Goal: Find specific page/section: Find specific page/section

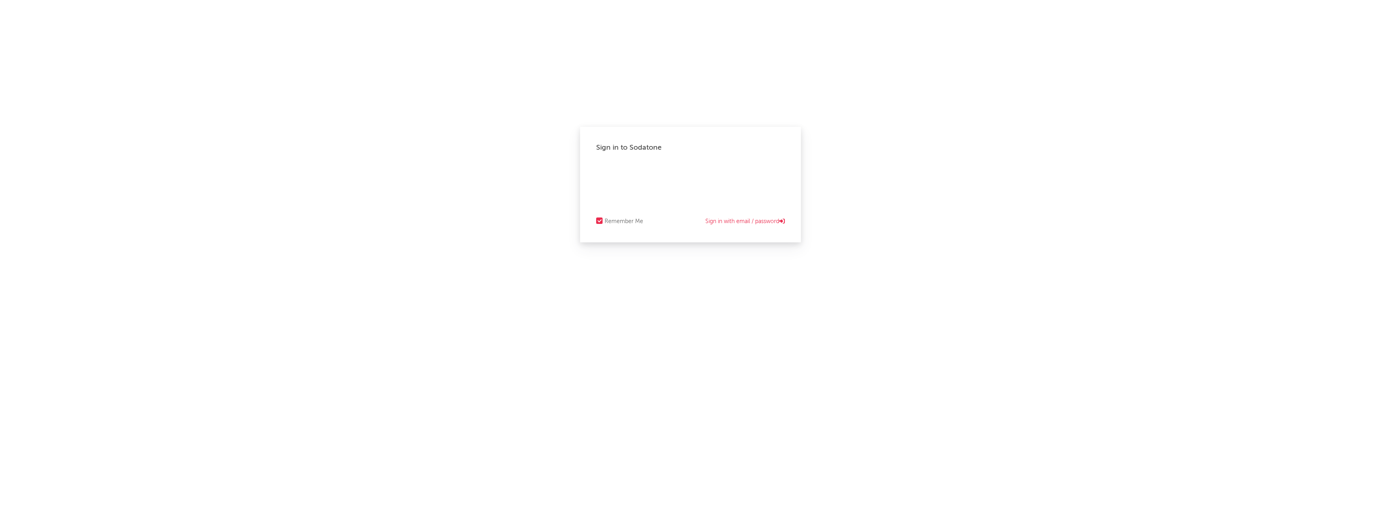
select select "recorded_music"
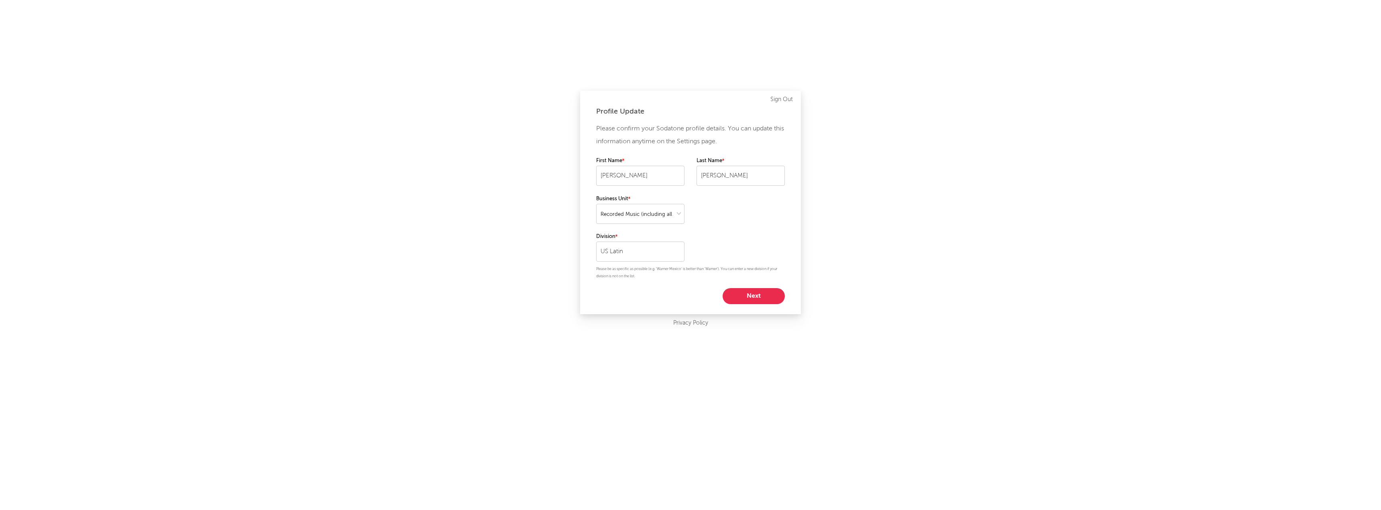
click at [745, 286] on div "Please confirm your Sodatone profile details. You can update this information a…" at bounding box center [690, 213] width 189 height 182
click at [745, 294] on button "Next" at bounding box center [753, 296] width 62 height 16
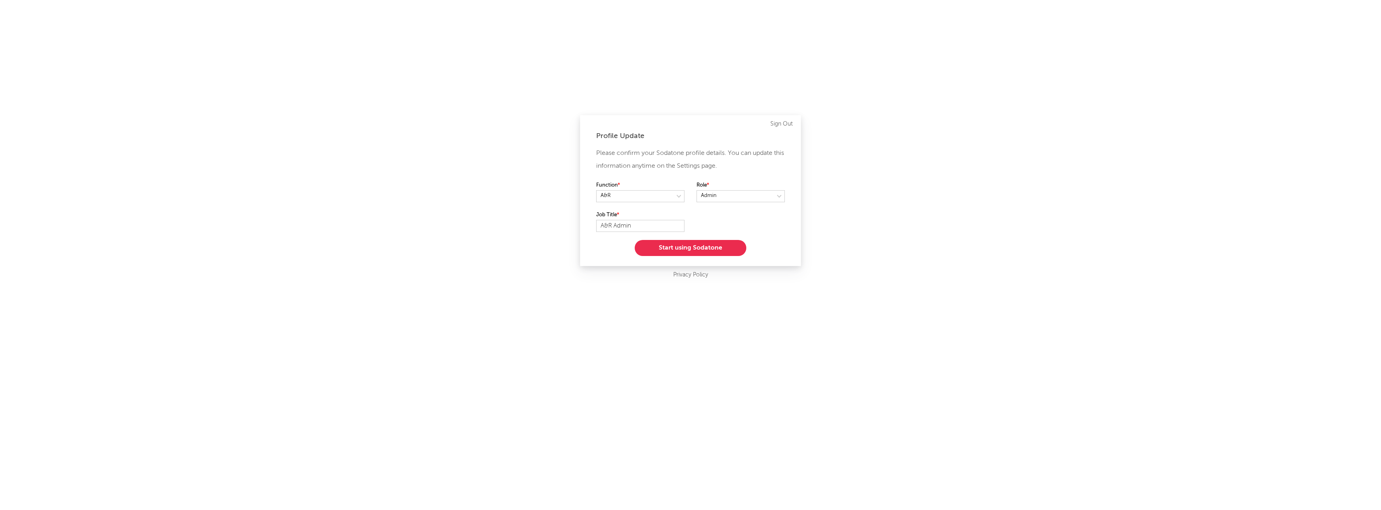
click at [711, 250] on button "Start using Sodatone" at bounding box center [691, 248] width 112 height 16
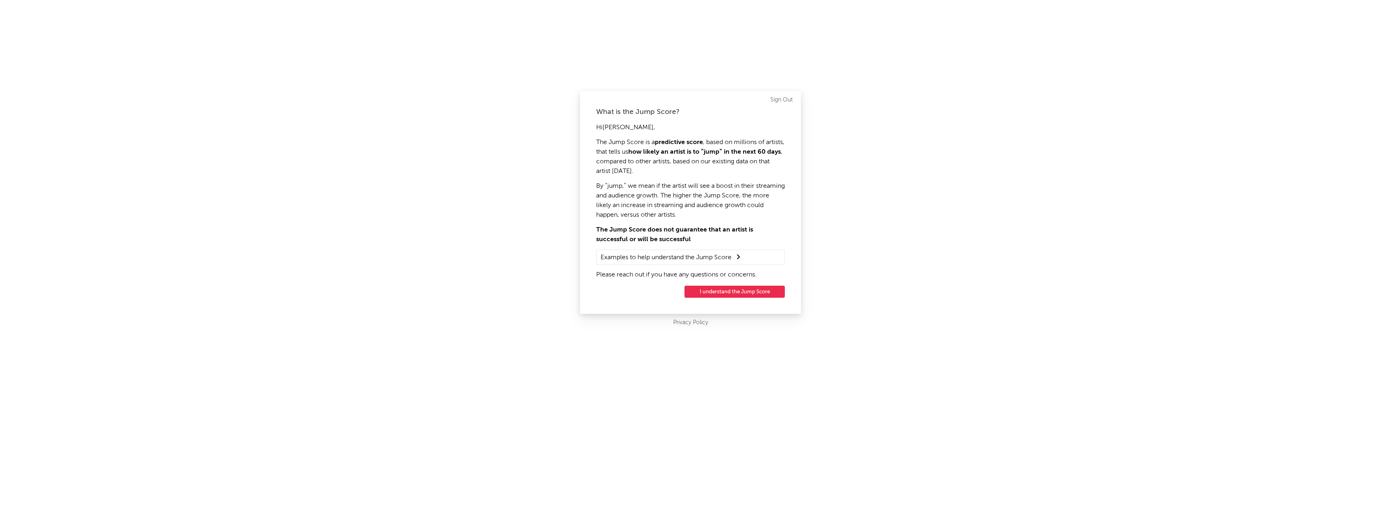
click at [738, 294] on button "I understand the Jump Score" at bounding box center [734, 292] width 100 height 12
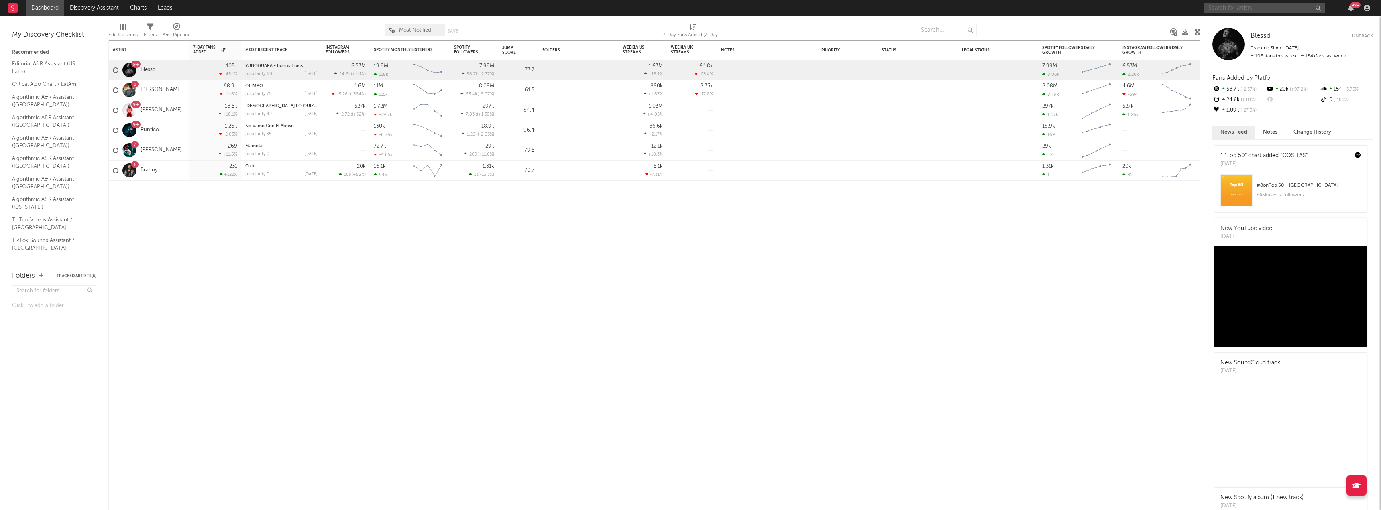
click at [1266, 10] on input "text" at bounding box center [1264, 8] width 120 height 10
type input "pressue 9x19"
drag, startPoint x: 1275, startPoint y: 12, endPoint x: 1270, endPoint y: 9, distance: 5.9
click at [1275, 12] on input "pressue 9x19" at bounding box center [1264, 8] width 120 height 10
click at [1263, 26] on div "Pressure 9X19" at bounding box center [1276, 24] width 88 height 10
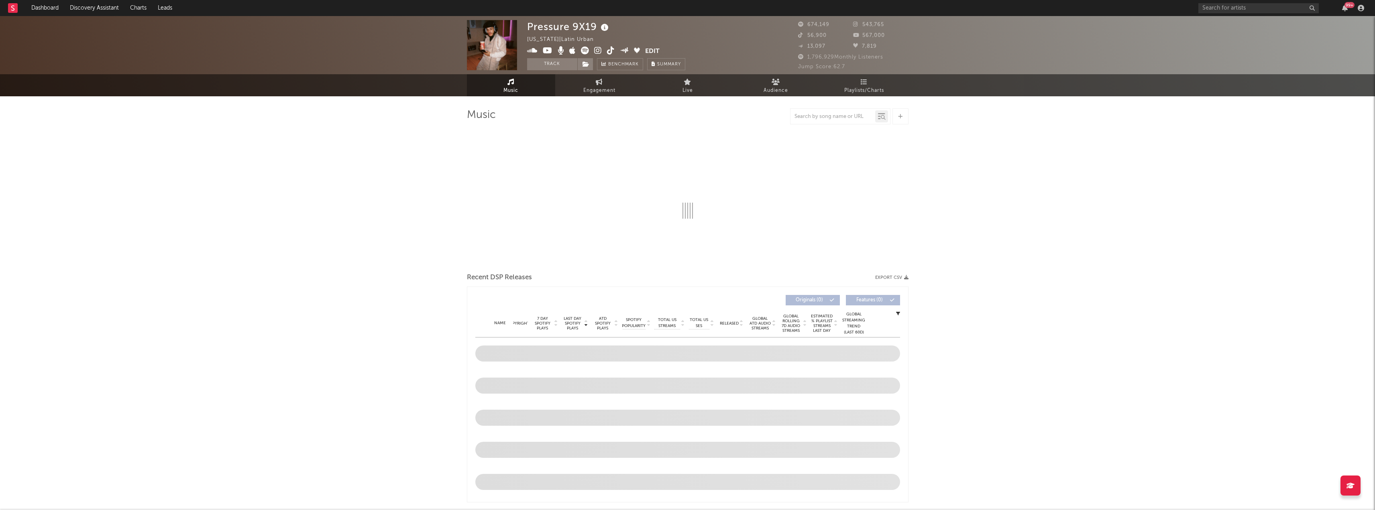
select select "6m"
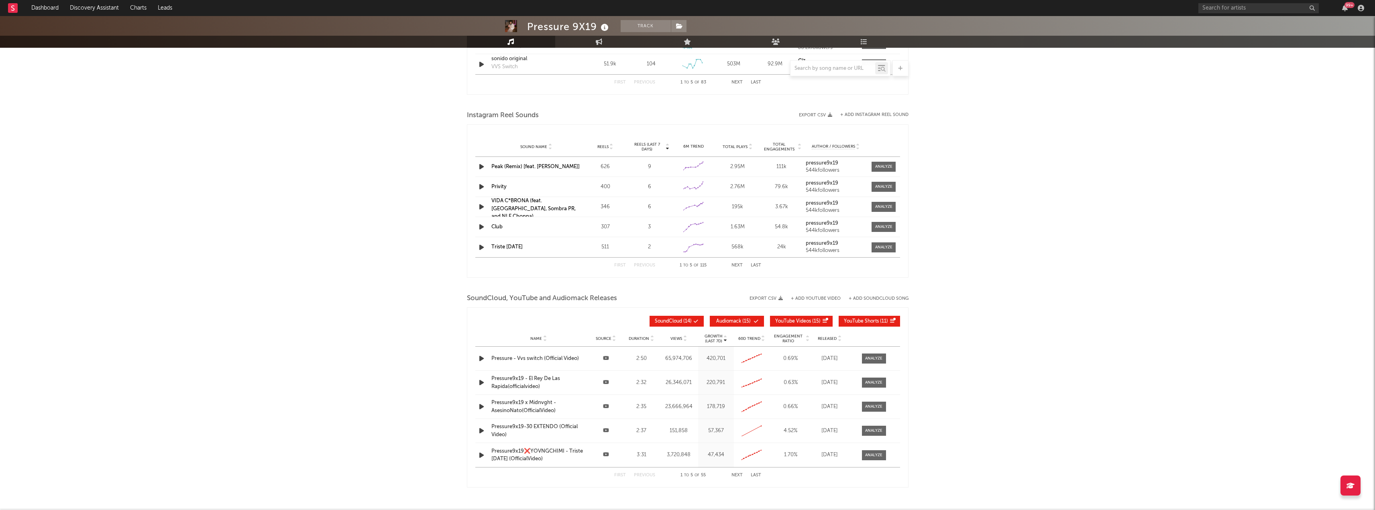
scroll to position [718, 0]
